Goal: Information Seeking & Learning: Learn about a topic

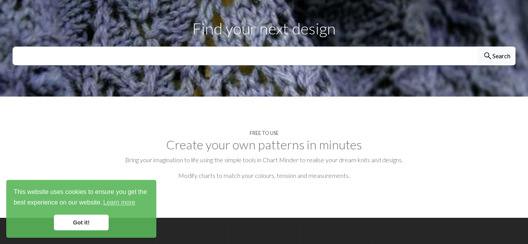
scroll to position [273, 0]
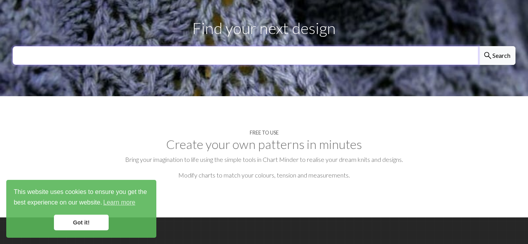
click at [295, 46] on input "text" at bounding box center [244, 55] width 465 height 19
type input "fish"
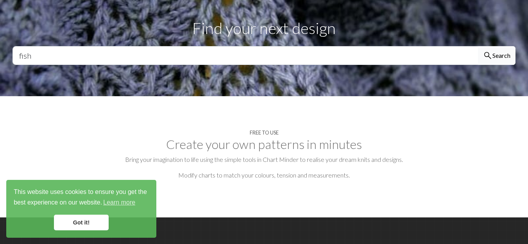
click at [494, 46] on button "search Search" at bounding box center [496, 55] width 37 height 19
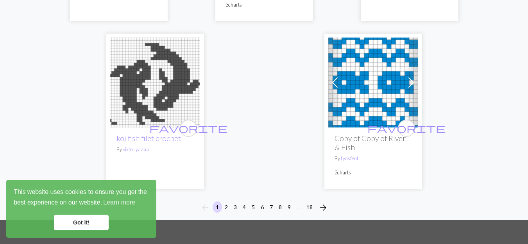
scroll to position [2817, 0]
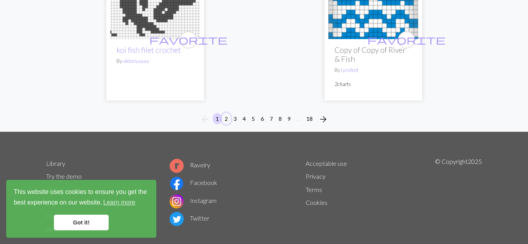
click at [224, 113] on button "2" at bounding box center [225, 118] width 9 height 11
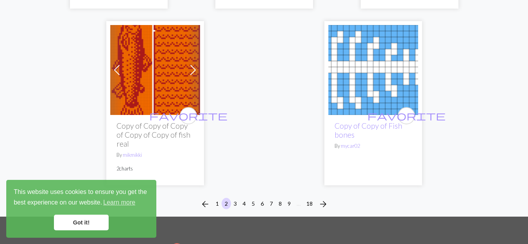
scroll to position [2858, 0]
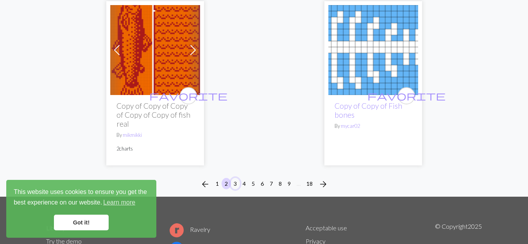
click at [233, 178] on button "3" at bounding box center [234, 183] width 9 height 11
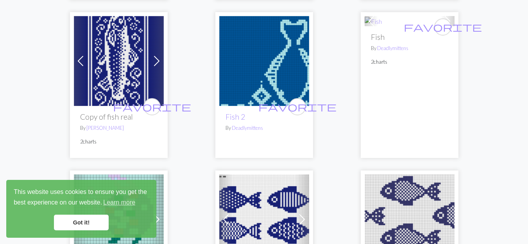
scroll to position [2154, 0]
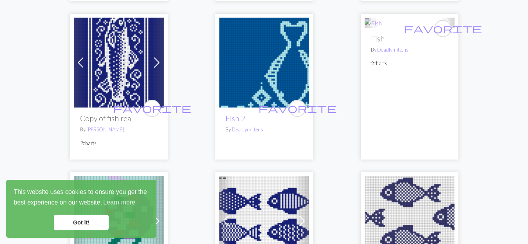
click at [245, 72] on img at bounding box center [264, 63] width 90 height 90
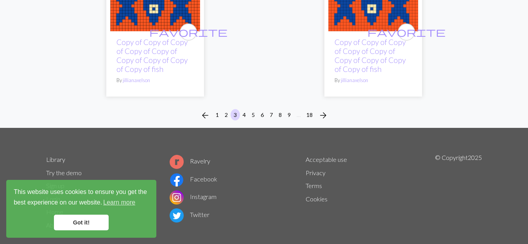
scroll to position [2899, 0]
click at [243, 112] on button "4" at bounding box center [243, 114] width 9 height 11
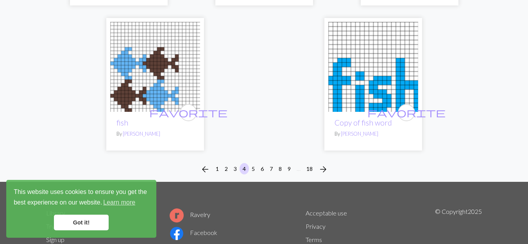
scroll to position [2680, 0]
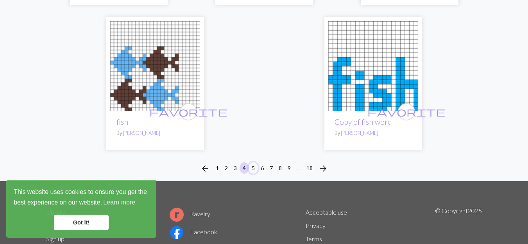
click at [254, 162] on button "5" at bounding box center [252, 167] width 9 height 11
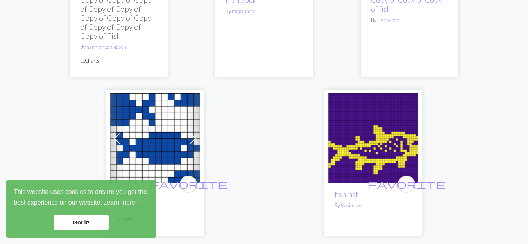
scroll to position [2866, 0]
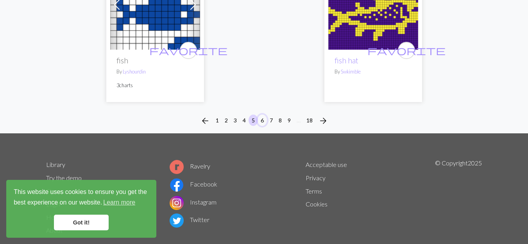
click at [263, 114] on button "6" at bounding box center [261, 119] width 9 height 11
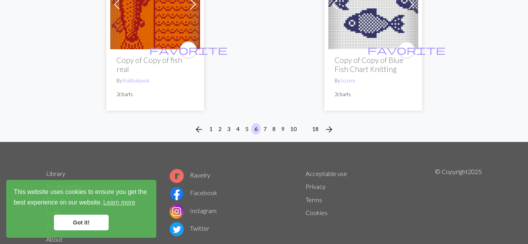
scroll to position [2835, 0]
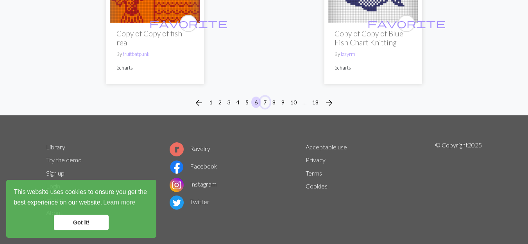
click at [266, 104] on button "7" at bounding box center [264, 101] width 9 height 11
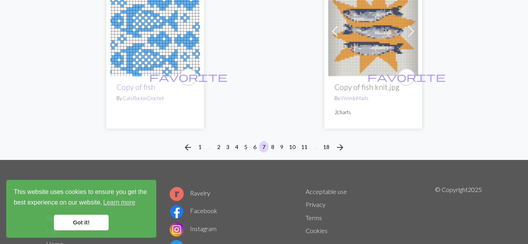
scroll to position [2848, 0]
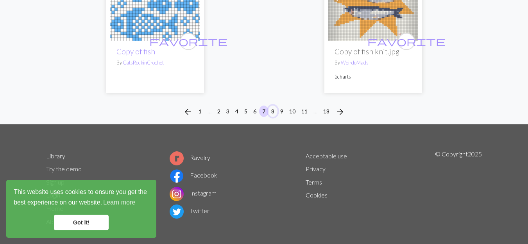
click at [271, 105] on button "8" at bounding box center [272, 110] width 9 height 11
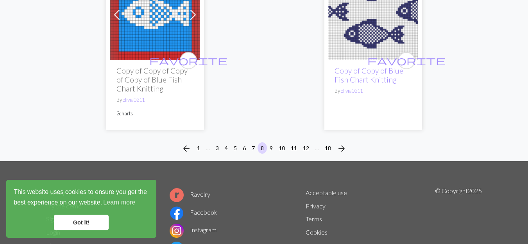
scroll to position [2701, 0]
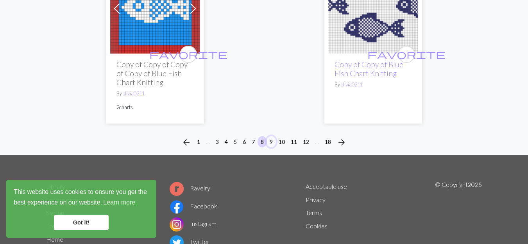
click at [271, 143] on button "9" at bounding box center [270, 141] width 9 height 11
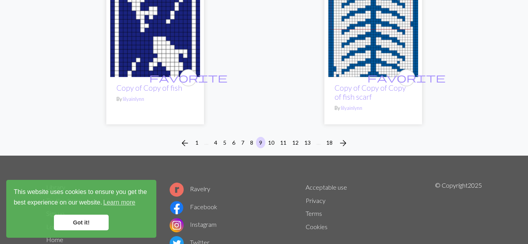
scroll to position [2709, 0]
click at [272, 142] on button "10" at bounding box center [271, 141] width 12 height 11
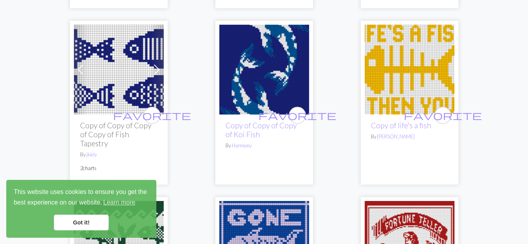
scroll to position [1895, 0]
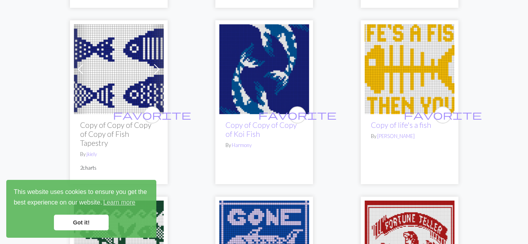
click at [397, 54] on img at bounding box center [409, 69] width 90 height 90
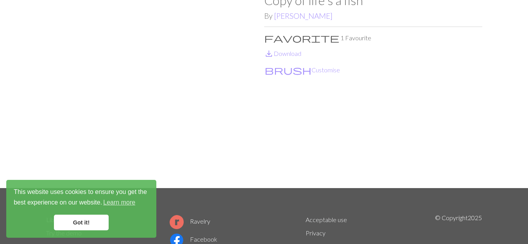
scroll to position [56, 0]
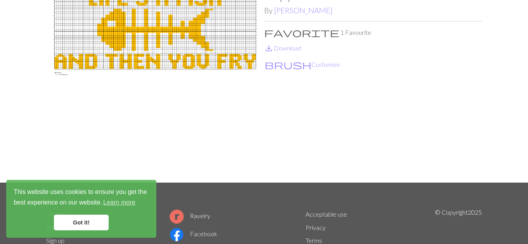
click at [106, 49] on img at bounding box center [155, 85] width 218 height 195
click at [286, 63] on button "brush Customise" at bounding box center [302, 64] width 76 height 10
